Goal: Information Seeking & Learning: Learn about a topic

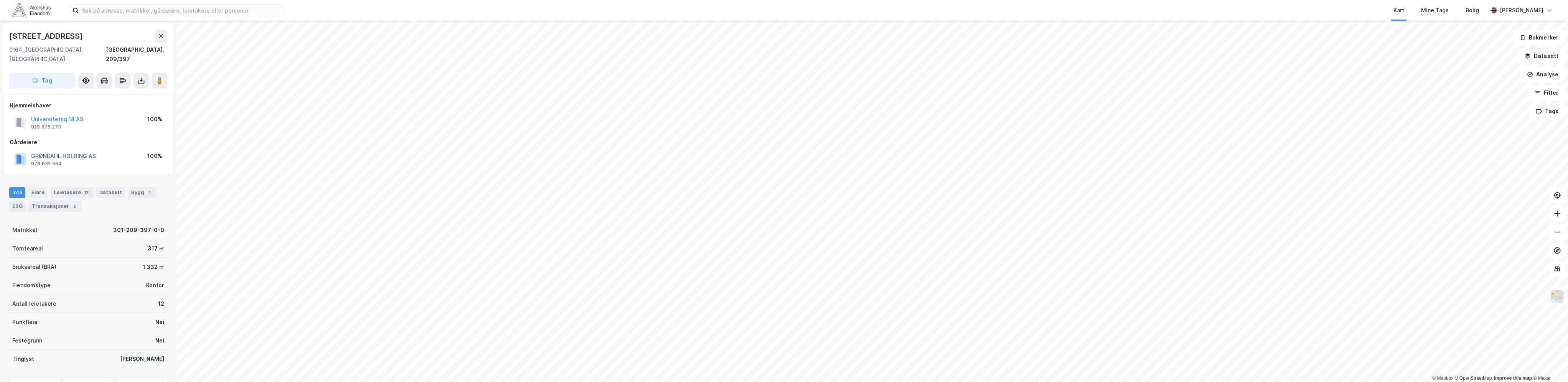
click at [0, 0] on button "GRØNDAHL HOLDING AS" at bounding box center [0, 0] width 0 height 0
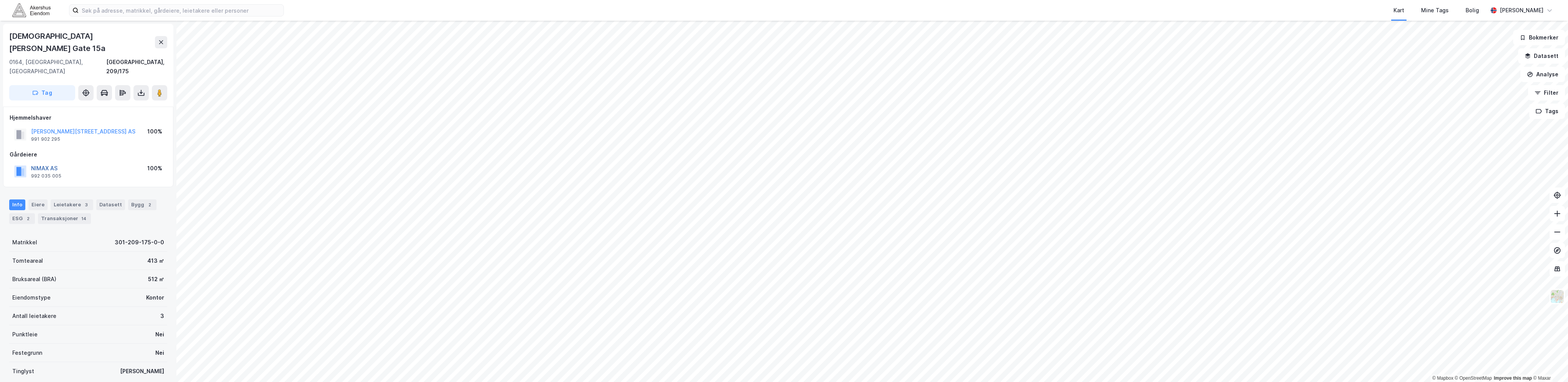
click at [0, 0] on button "NIMAX AS" at bounding box center [0, 0] width 0 height 0
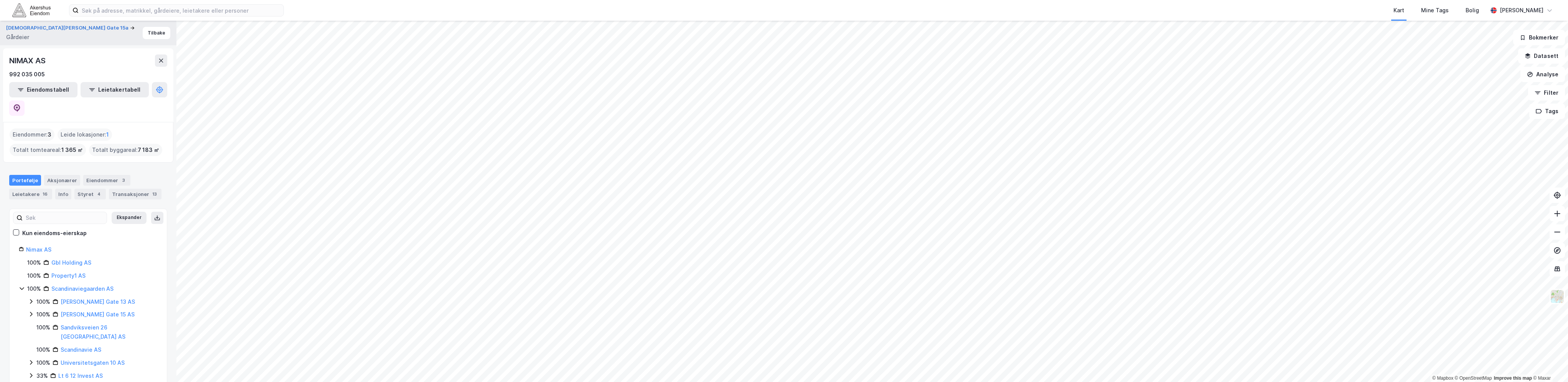
scroll to position [38, 0]
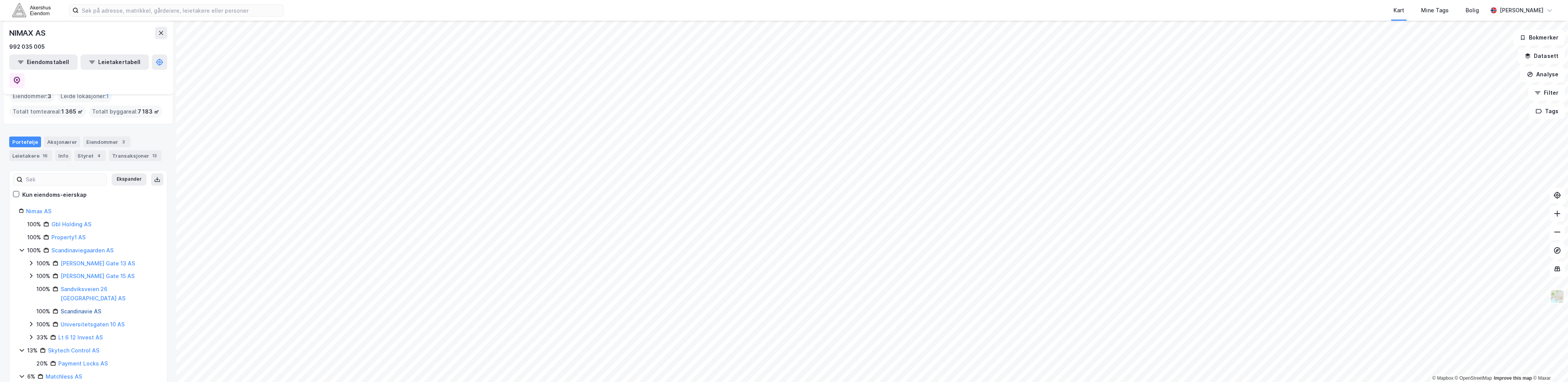
click at [85, 308] on link "Scandinavie AS" at bounding box center [81, 311] width 41 height 7
click at [93, 292] on link "Universitetsgaten 10 AS" at bounding box center [93, 296] width 64 height 7
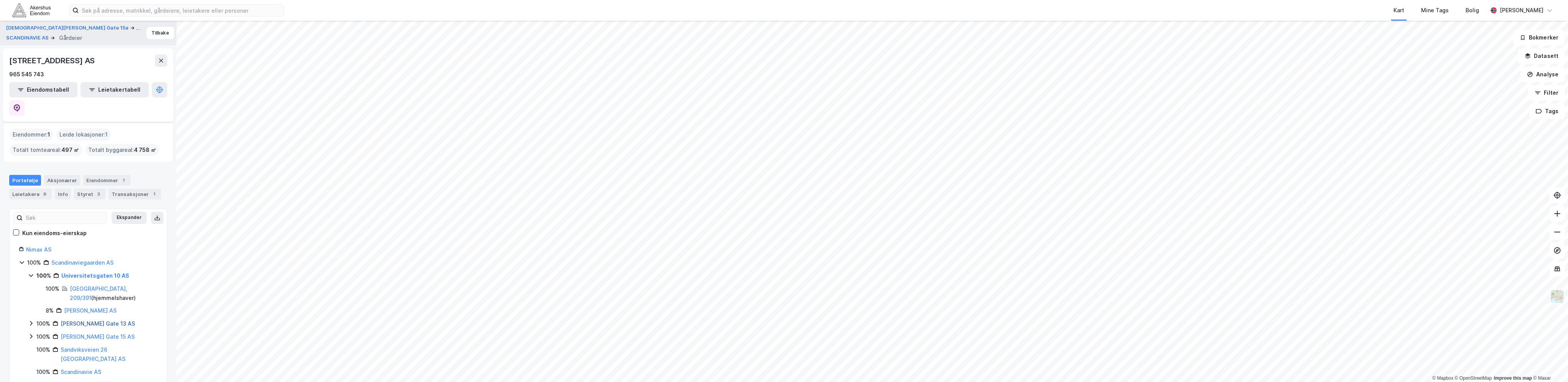
click at [102, 320] on link "[PERSON_NAME] Gate 13 AS" at bounding box center [97, 323] width 74 height 7
click at [89, 306] on div "[PERSON_NAME] Gate 15 AS" at bounding box center [97, 311] width 74 height 10
click at [88, 307] on link "[PERSON_NAME] Gate 15 AS" at bounding box center [97, 311] width 74 height 7
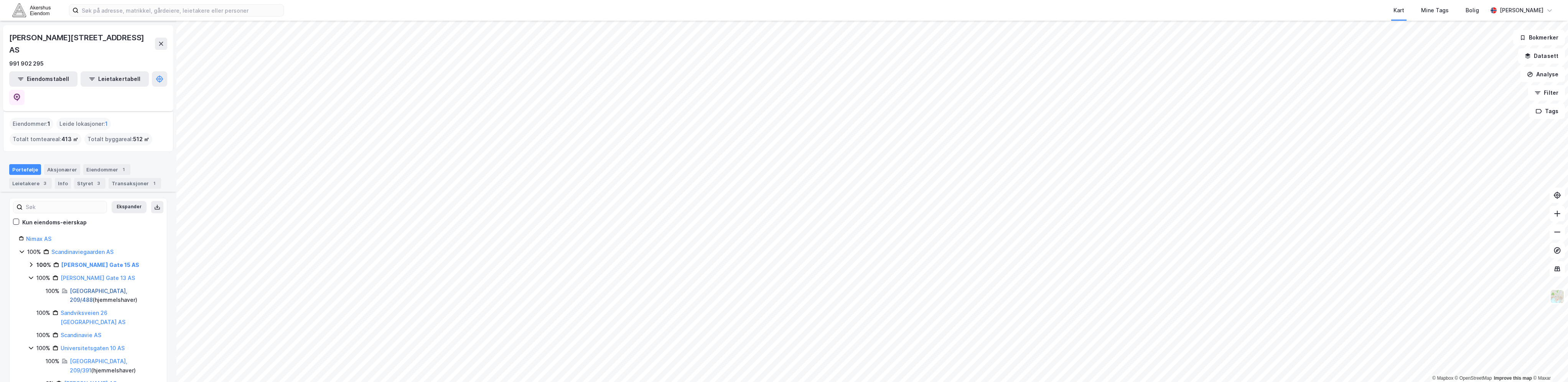
scroll to position [80, 0]
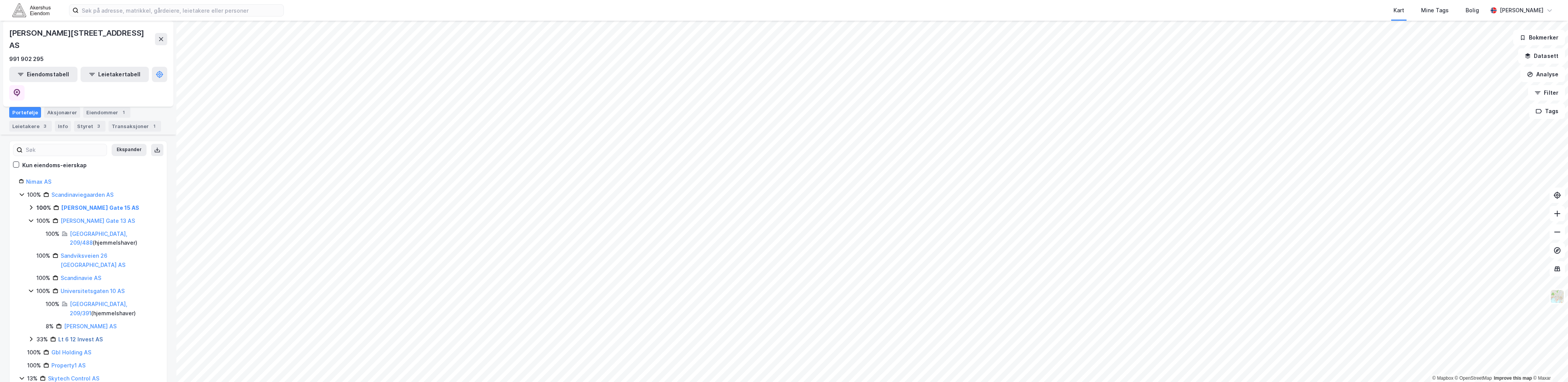
click at [85, 336] on link "Lt 6 12 Invest AS" at bounding box center [80, 339] width 44 height 7
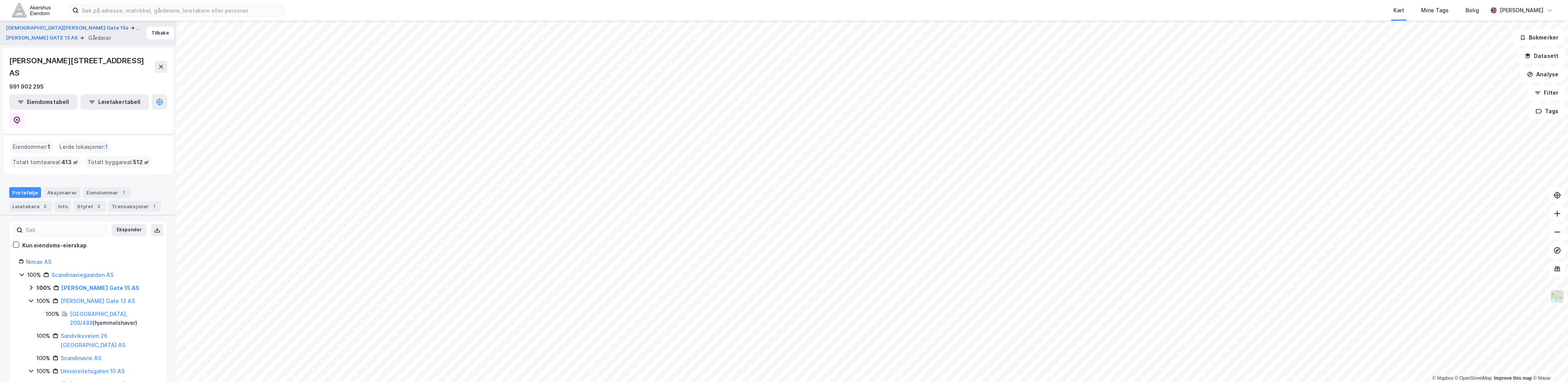
scroll to position [93, 0]
